Goal: Information Seeking & Learning: Learn about a topic

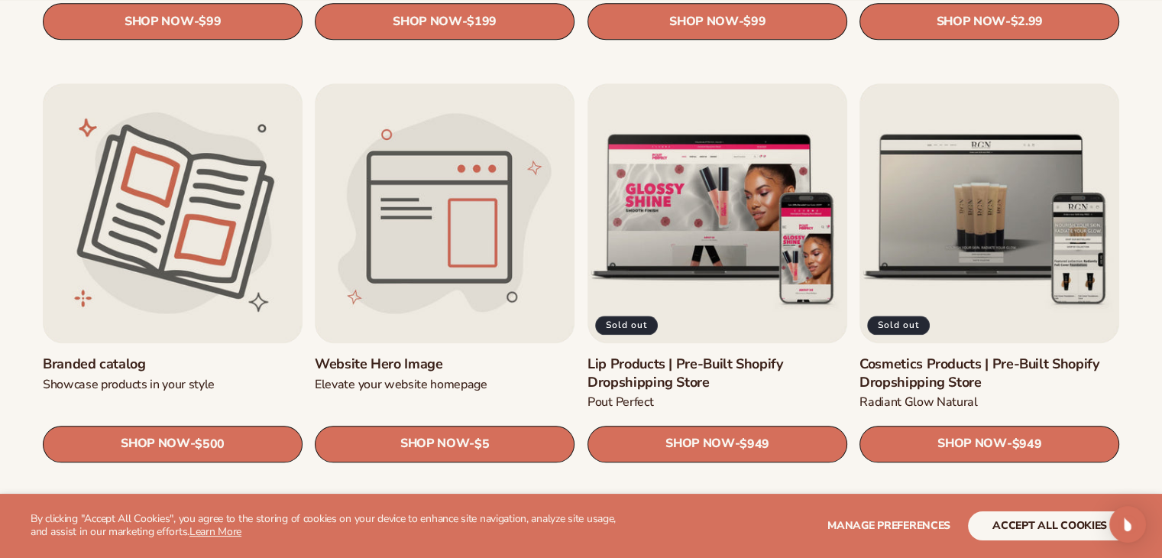
scroll to position [1680, 0]
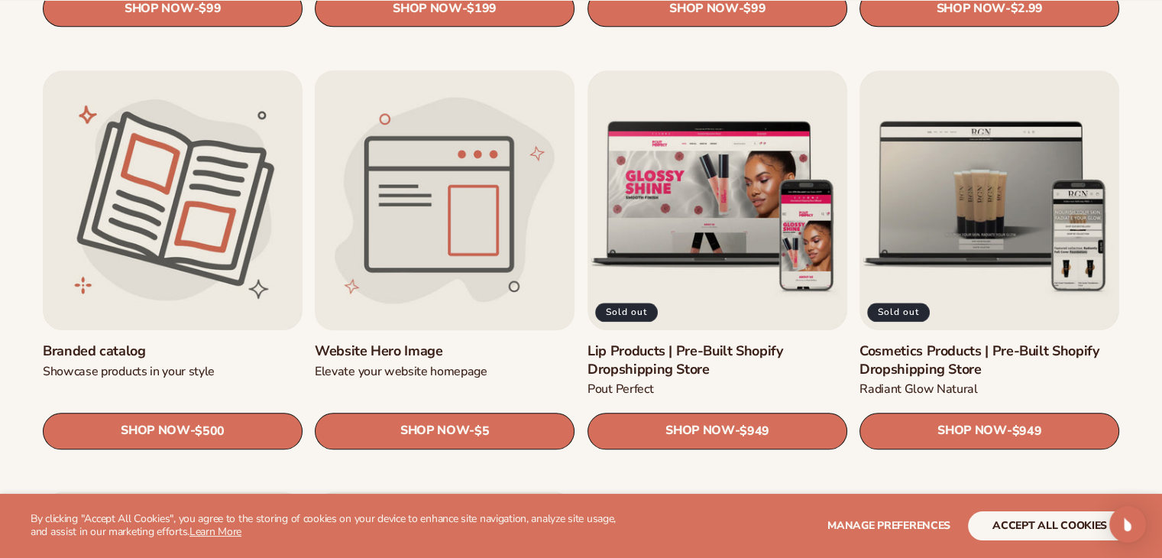
click at [406, 342] on link "Website Hero Image" at bounding box center [445, 351] width 260 height 18
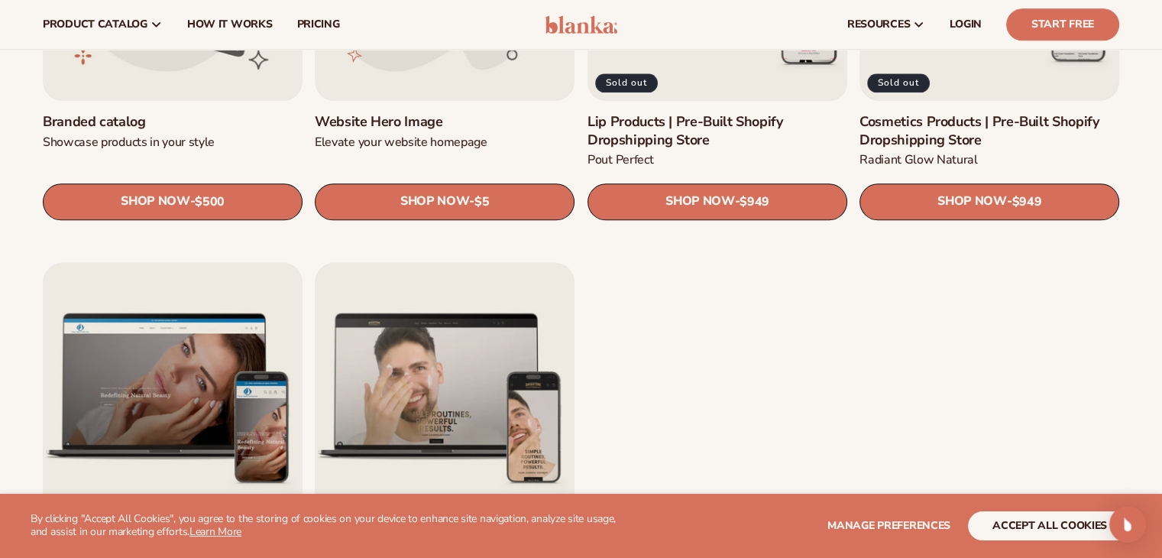
scroll to position [1757, 0]
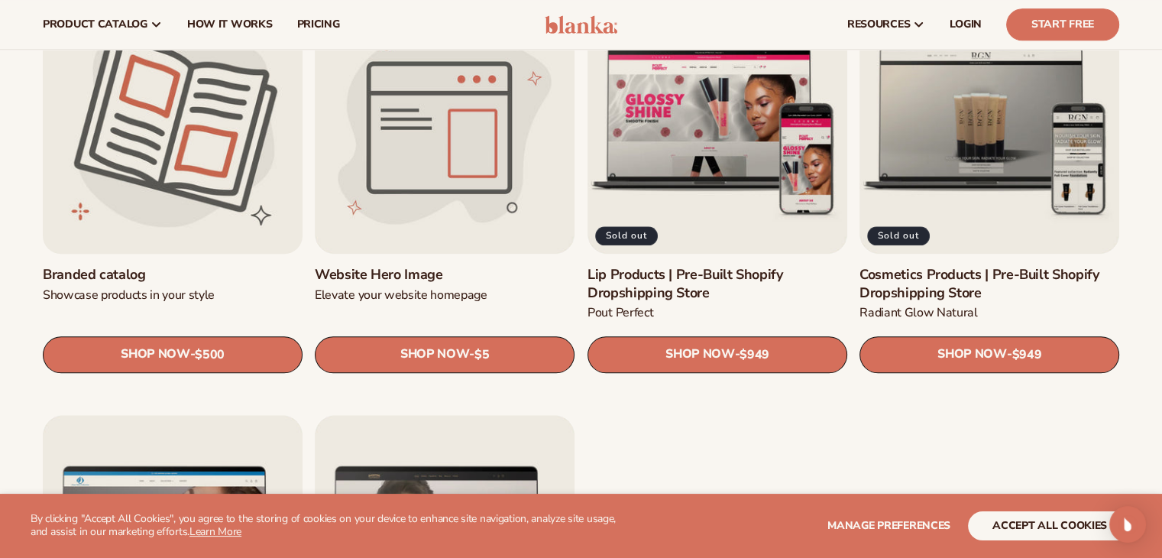
click at [156, 266] on link "Branded catalog" at bounding box center [173, 275] width 260 height 18
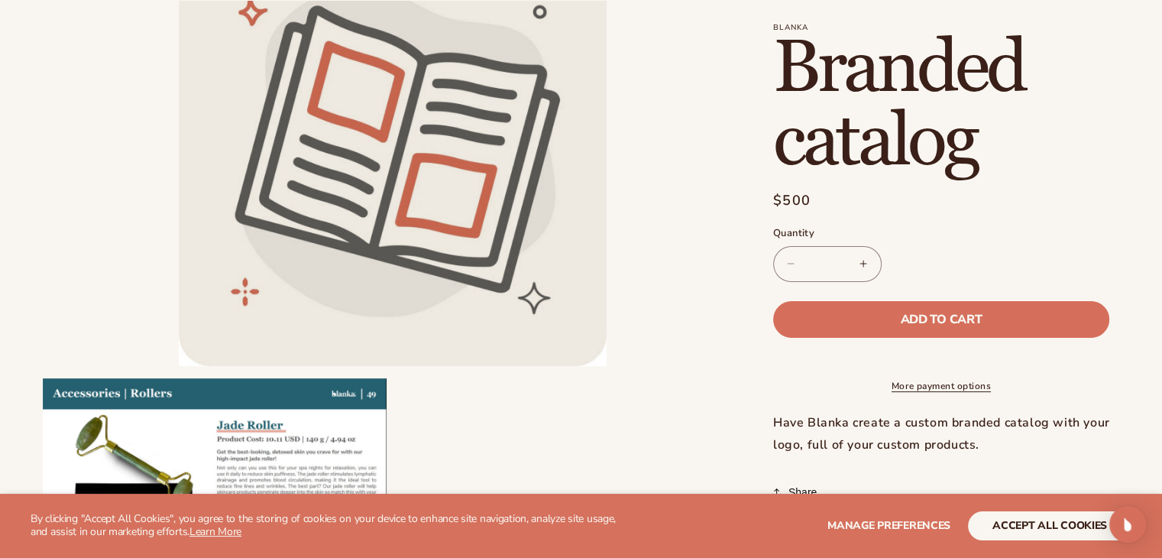
scroll to position [229, 0]
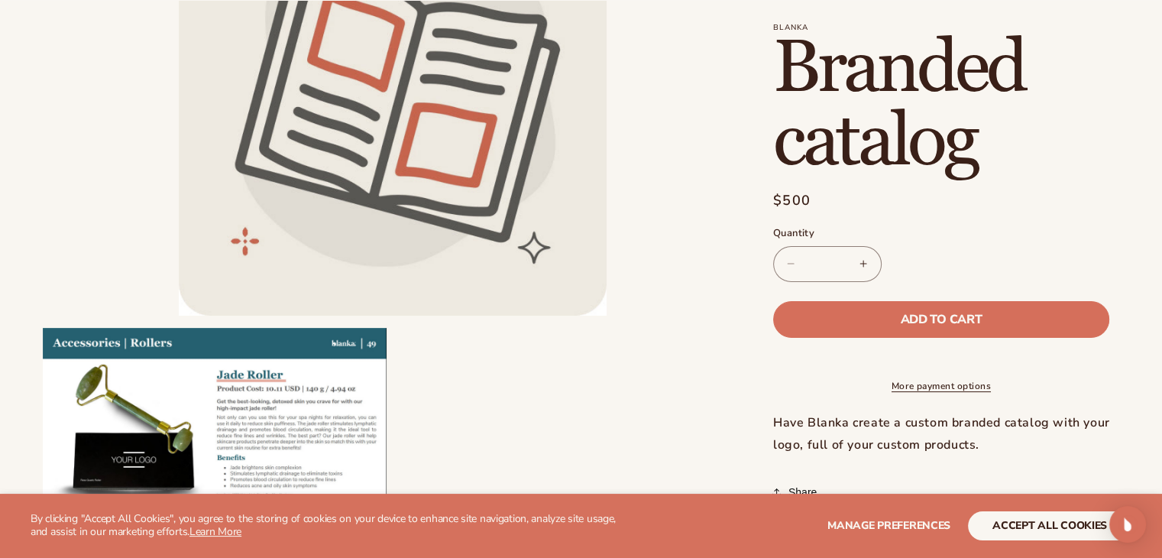
click at [646, 176] on li "Open media 1 in modal" at bounding box center [393, 102] width 700 height 428
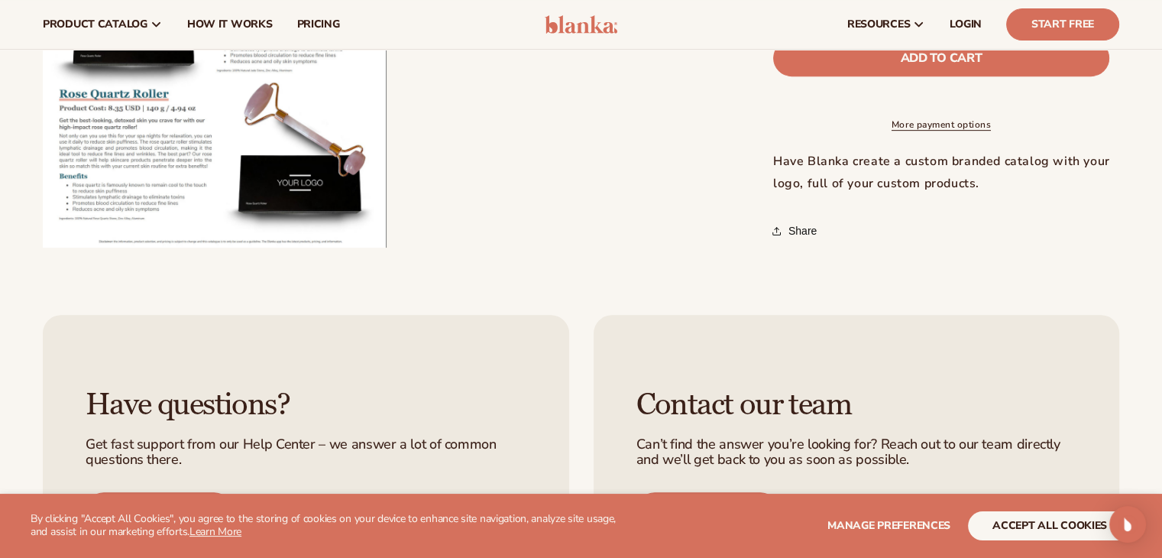
scroll to position [458, 0]
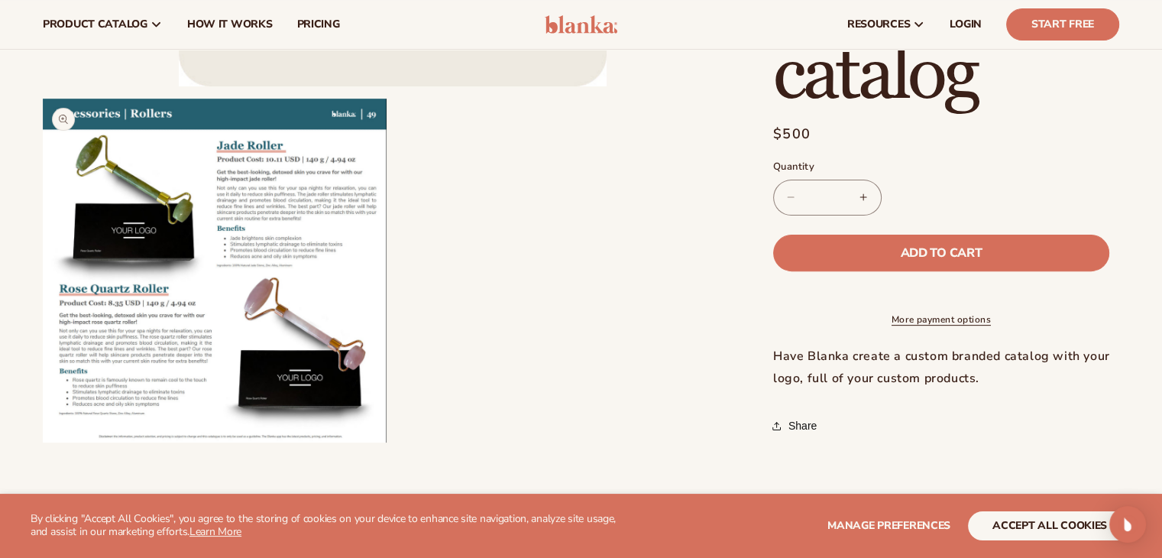
click at [43, 442] on button "Open media 2 in modal" at bounding box center [43, 442] width 0 height 0
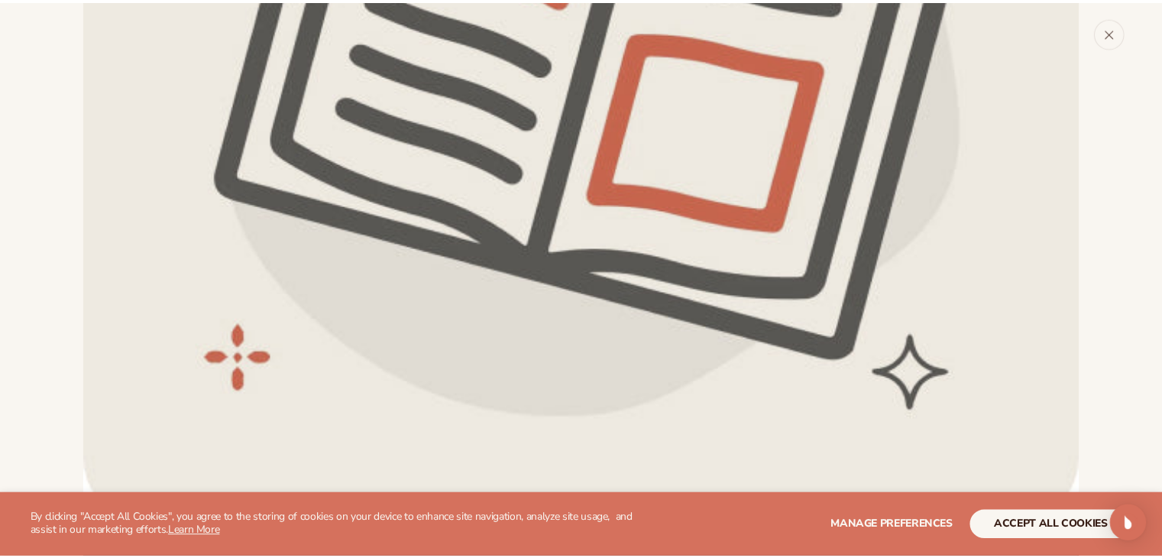
scroll to position [475, 0]
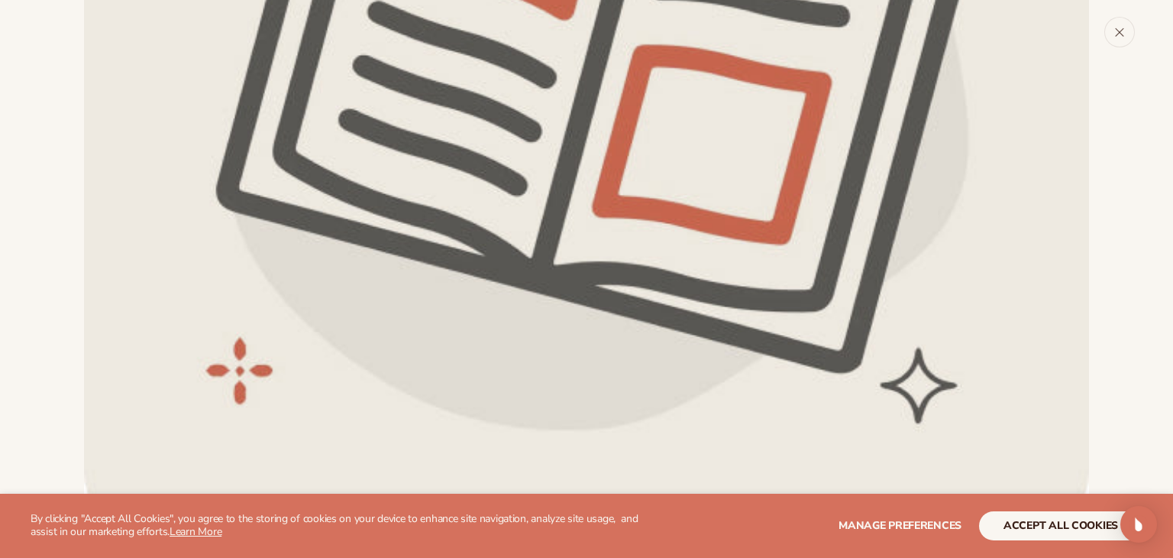
click at [1128, 34] on button "Close" at bounding box center [1119, 32] width 31 height 31
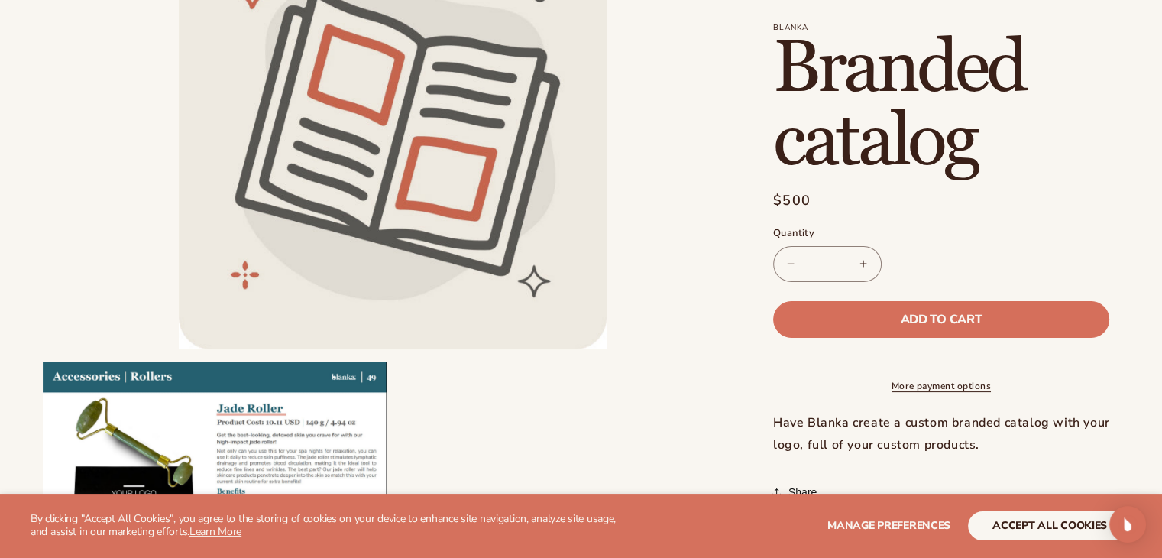
scroll to position [0, 0]
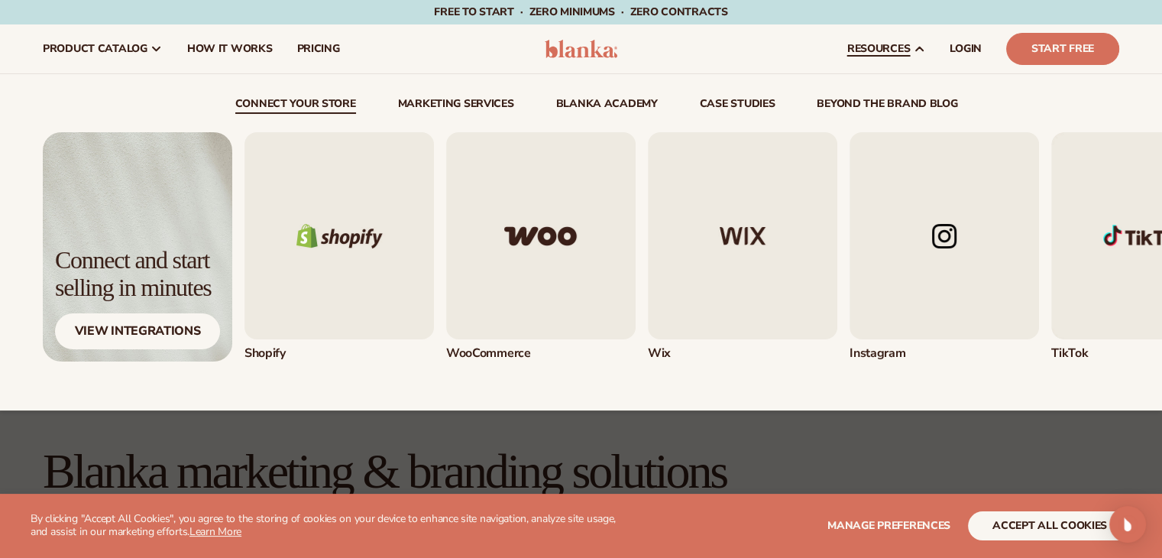
click at [907, 105] on link "beyond the brand blog" at bounding box center [887, 106] width 141 height 15
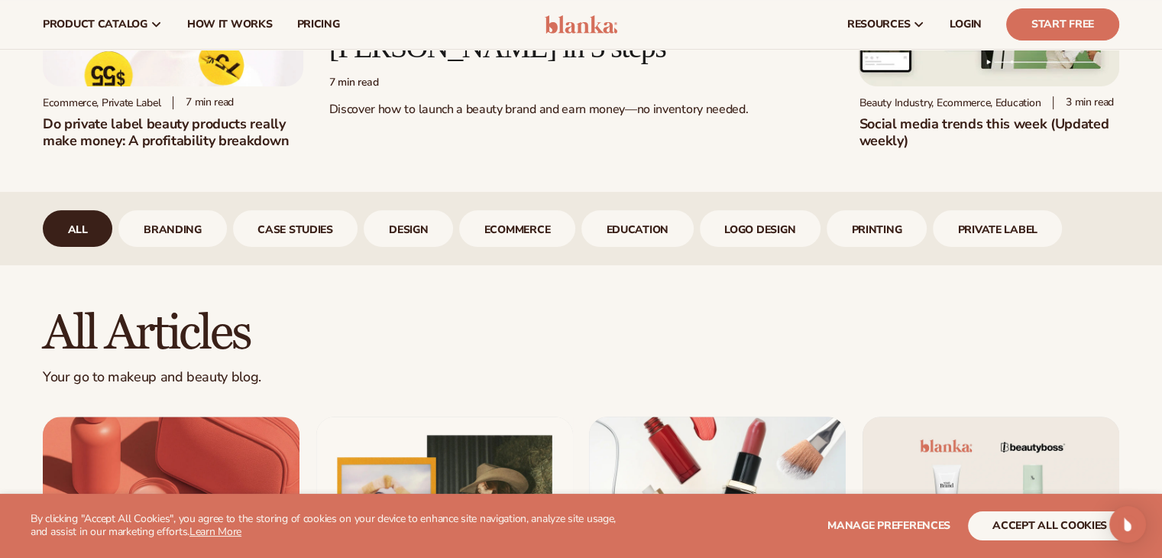
scroll to position [458, 0]
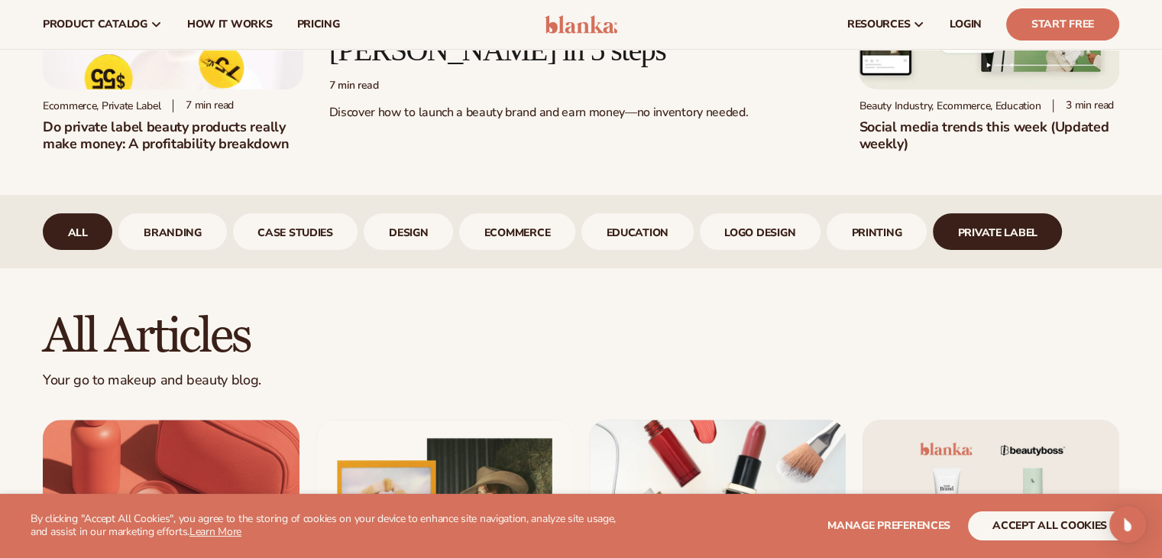
click at [969, 225] on link "Private Label" at bounding box center [998, 231] width 130 height 37
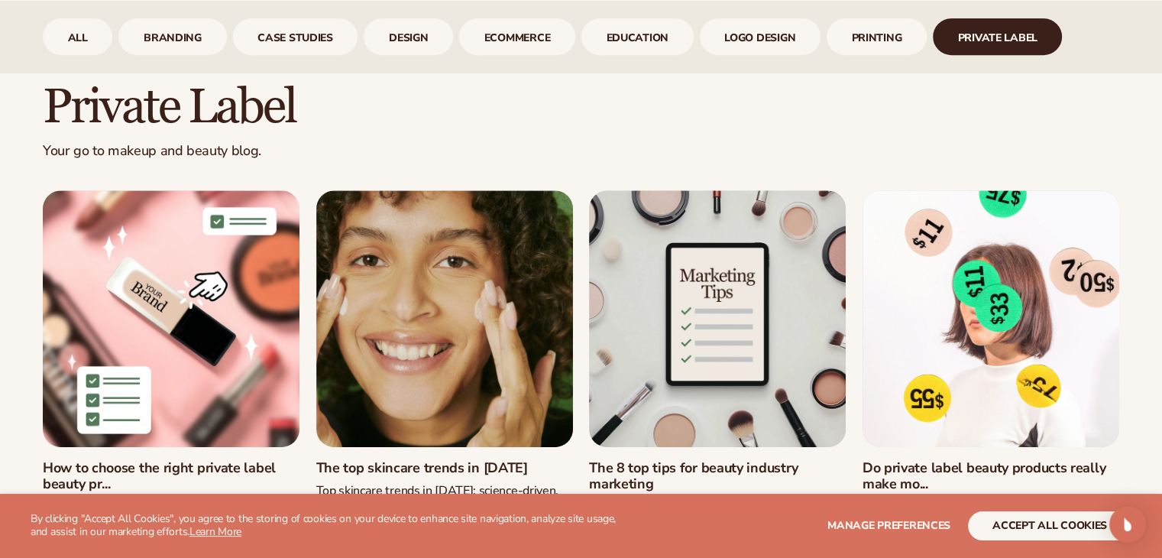
scroll to position [764, 0]
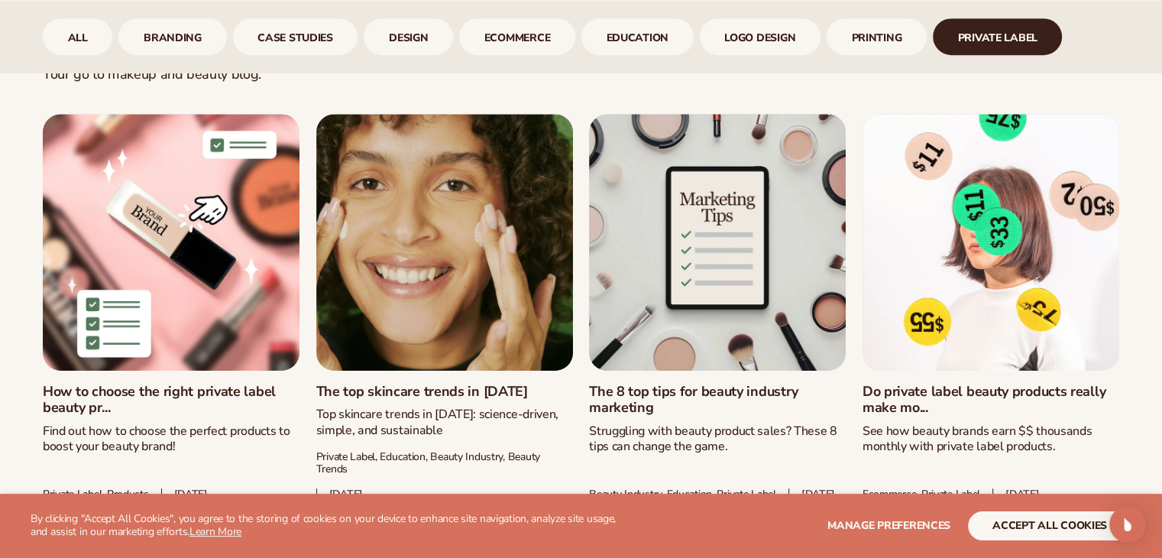
click at [629, 383] on link "The 8 top tips for beauty industry marketing" at bounding box center [717, 399] width 257 height 33
